Goal: Information Seeking & Learning: Check status

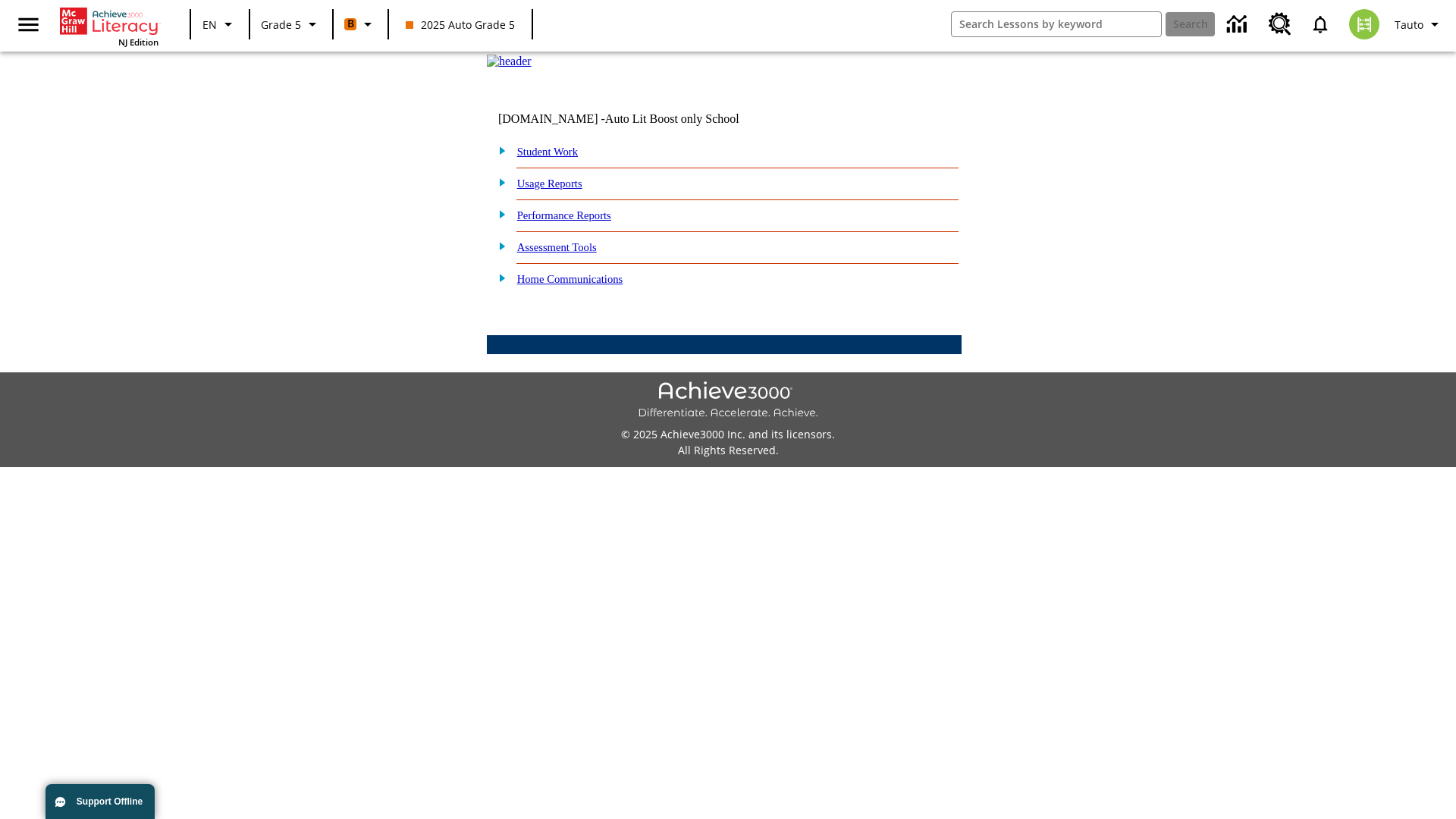
click at [580, 221] on link "Performance Reports" at bounding box center [564, 215] width 94 height 12
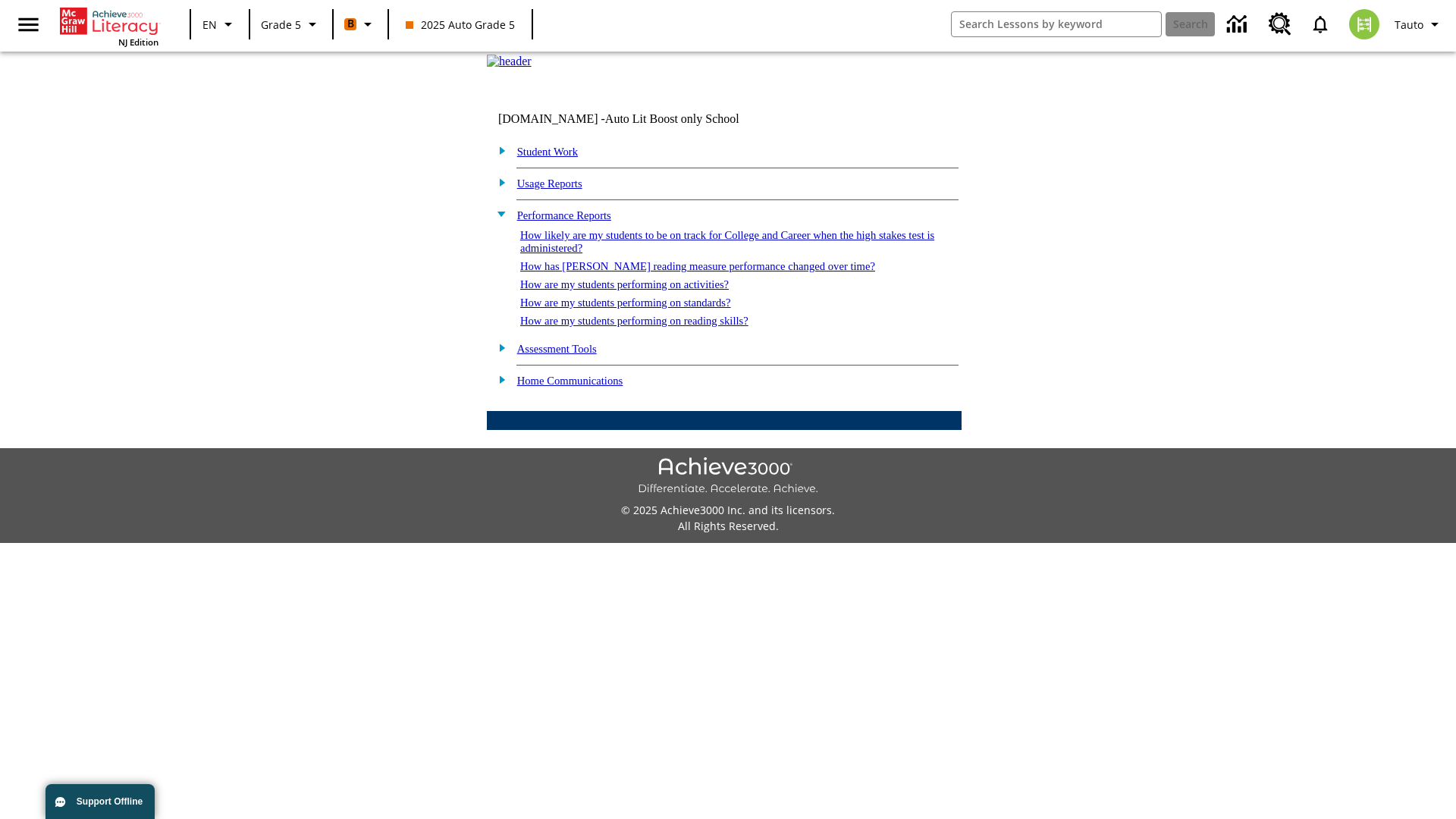
click at [650, 327] on link "How are my students performing on reading skills?" at bounding box center [634, 321] width 228 height 12
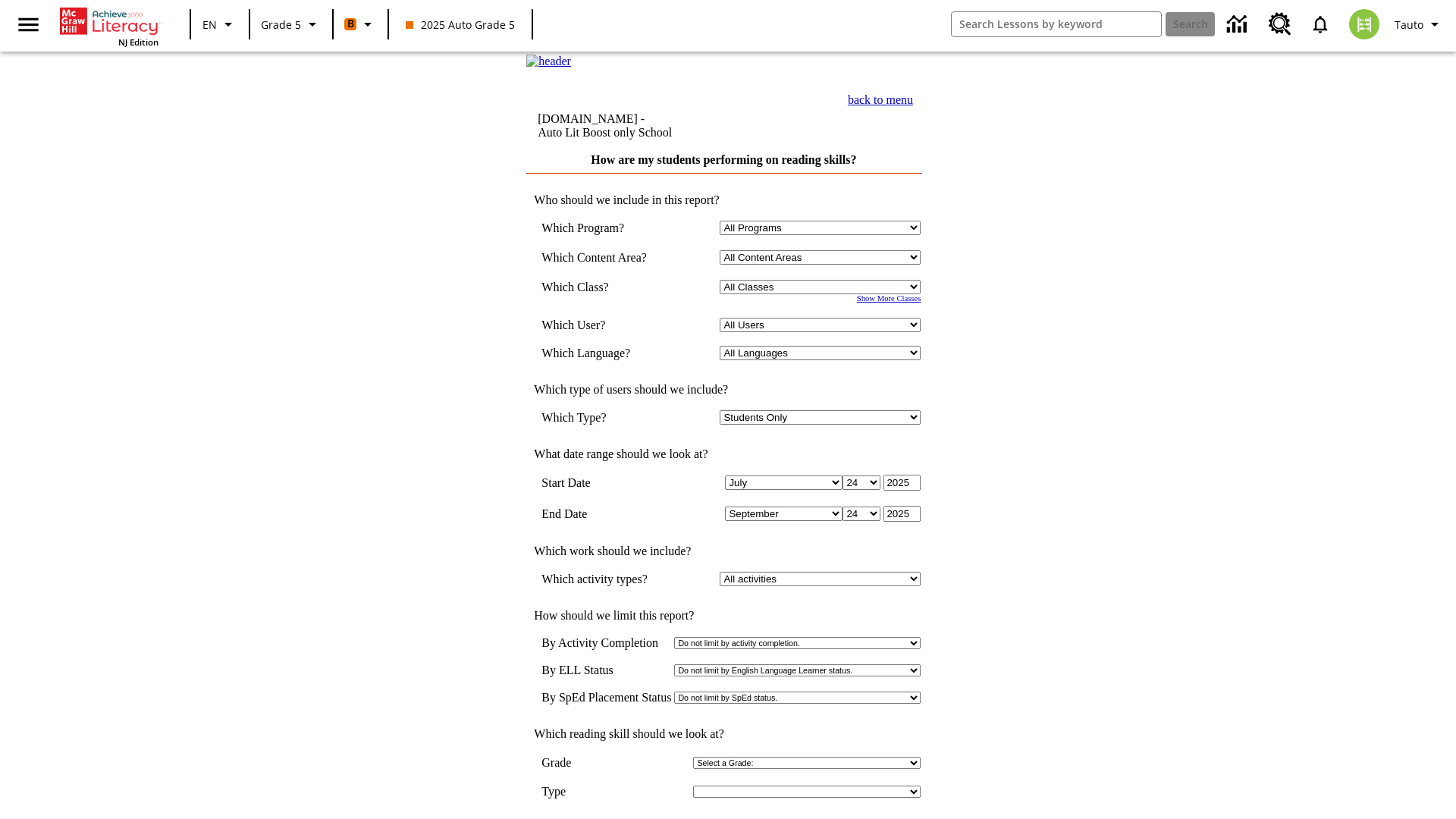
click at [823, 294] on select "Select a Class: All Classes 2025 Auto Grade 5 OL 2025 Auto Grade 6" at bounding box center [820, 287] width 201 height 15
select select "11133131"
select select "21437107"
